Goal: Transaction & Acquisition: Book appointment/travel/reservation

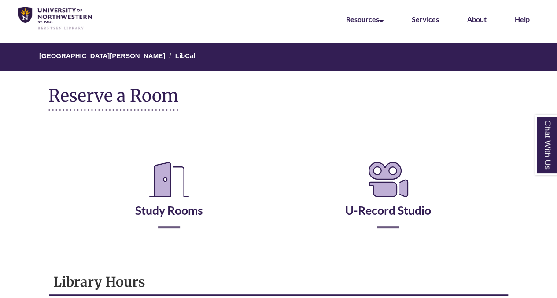
scroll to position [36, 0]
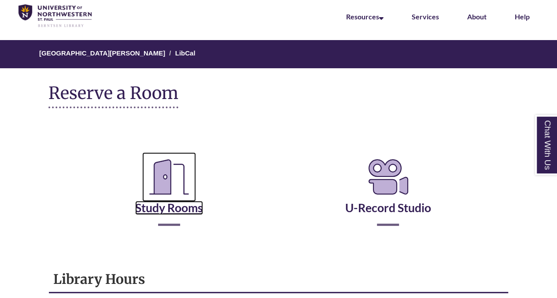
click at [191, 206] on link "Study Rooms" at bounding box center [169, 197] width 68 height 36
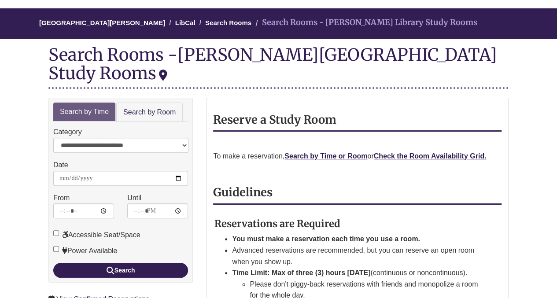
scroll to position [70, 0]
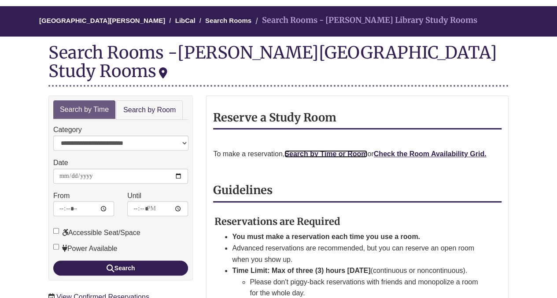
click at [344, 150] on link "Search by Time or Room" at bounding box center [325, 153] width 83 height 7
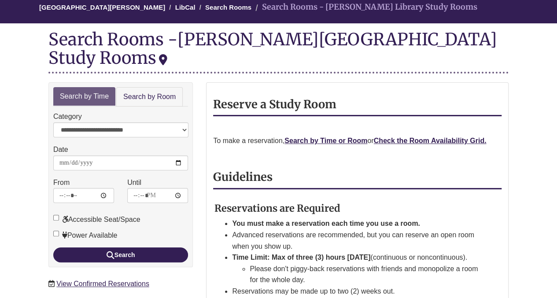
scroll to position [82, 0]
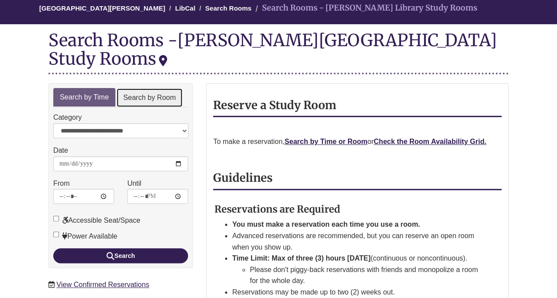
click at [129, 88] on link "Search by Room" at bounding box center [149, 98] width 66 height 20
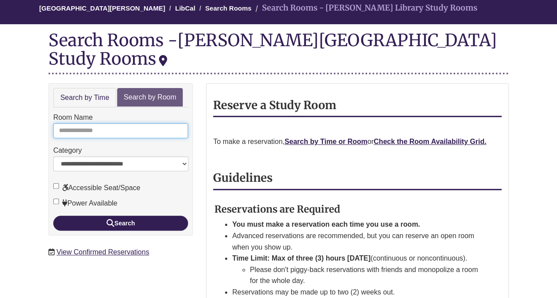
click at [127, 123] on input "Room Name" at bounding box center [120, 130] width 135 height 15
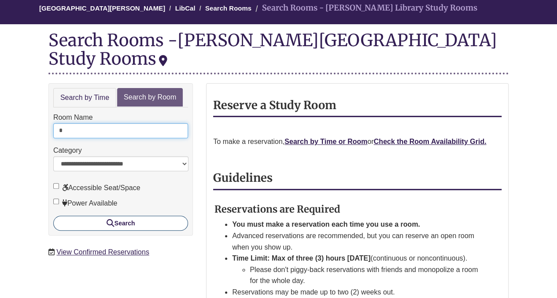
type input "*"
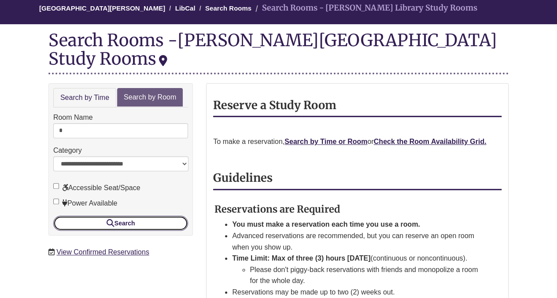
click at [166, 216] on button "Search" at bounding box center [120, 223] width 135 height 15
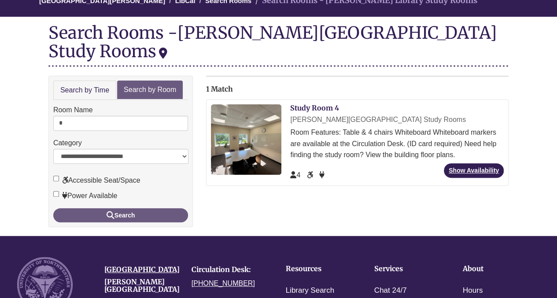
scroll to position [100, 0]
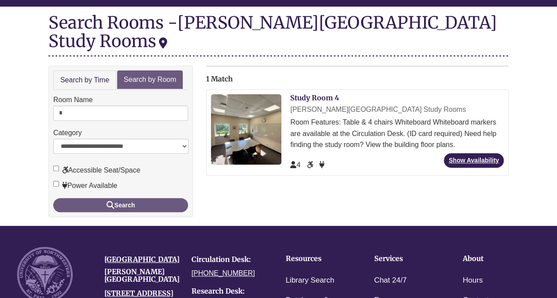
click at [488, 153] on div "4" at bounding box center [397, 162] width 214 height 18
click at [479, 133] on div "Study Room 4 [PERSON_NAME][GEOGRAPHIC_DATA] Study Rooms Room Features: Table & …" at bounding box center [397, 132] width 214 height 77
click at [478, 153] on link "Show Availability" at bounding box center [474, 160] width 60 height 15
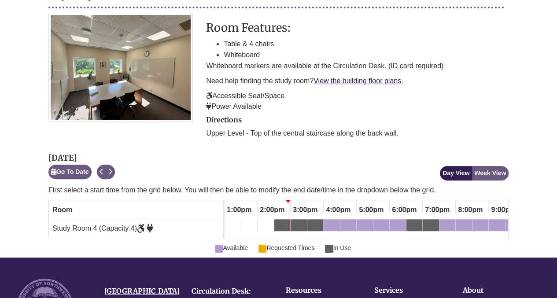
scroll to position [153, 0]
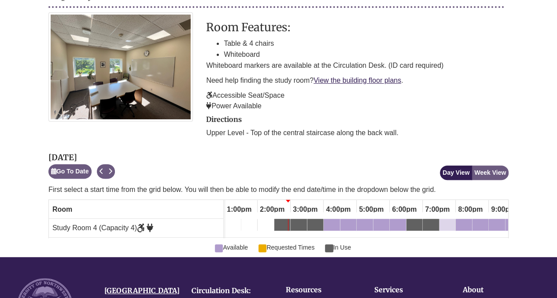
click at [440, 221] on div "7:30pm Wednesday, September 17, 2025 - Study Room 4 - Available" at bounding box center [442, 226] width 4 height 10
